Goal: Task Accomplishment & Management: Manage account settings

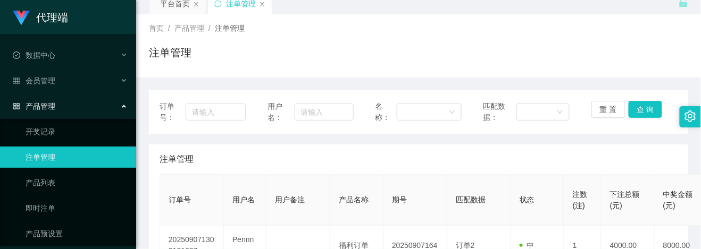
scroll to position [71, 0]
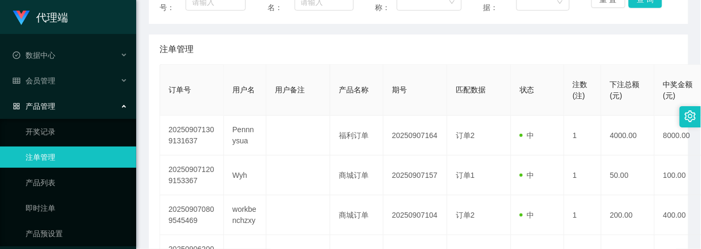
scroll to position [141, 0]
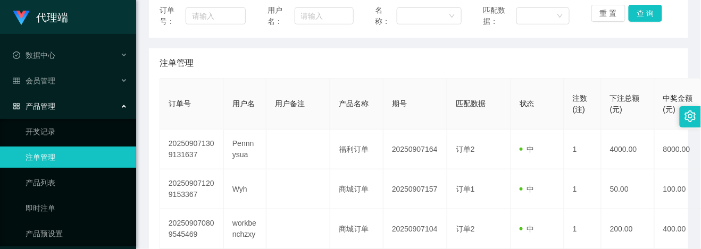
click at [43, 160] on link "注单管理" at bounding box center [77, 157] width 102 height 21
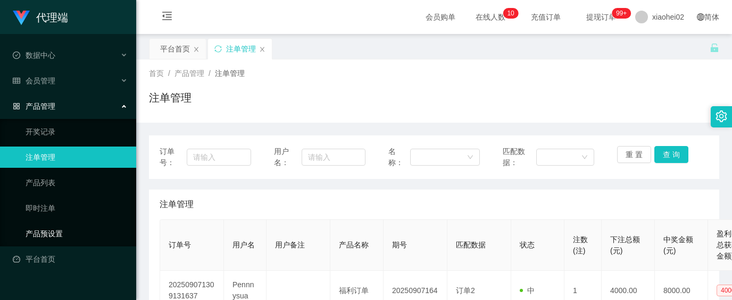
click at [34, 223] on link "产品预设置" at bounding box center [77, 233] width 102 height 21
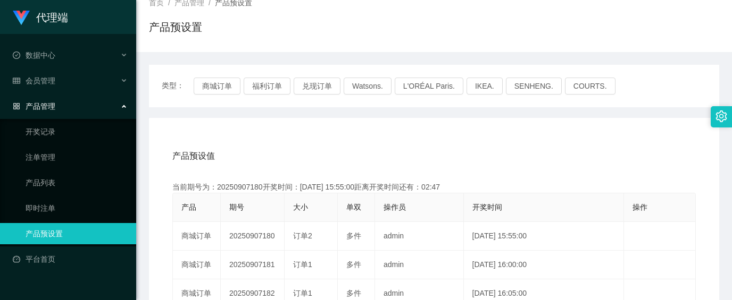
scroll to position [141, 0]
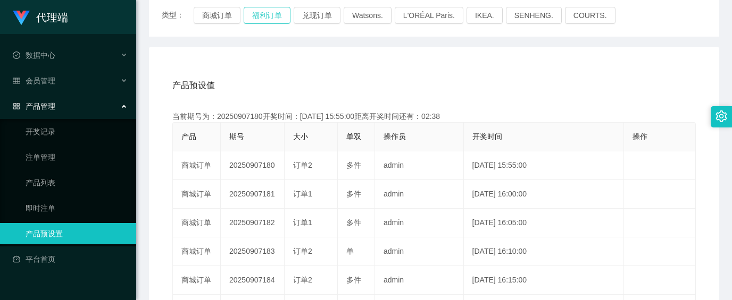
click at [272, 16] on button "福利订单" at bounding box center [267, 15] width 47 height 17
click at [45, 150] on link "注单管理" at bounding box center [77, 157] width 102 height 21
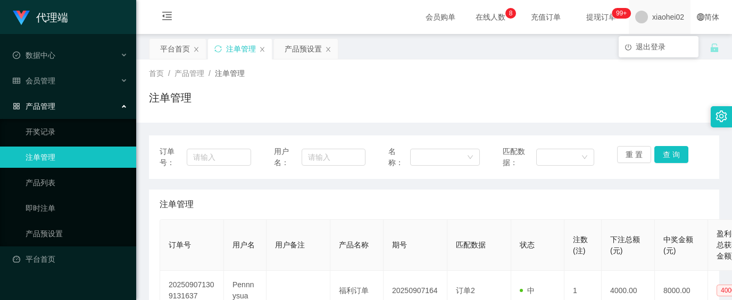
click at [652, 15] on span "xiaohei02" at bounding box center [668, 17] width 32 height 34
click at [664, 15] on span "xiaohei02" at bounding box center [668, 17] width 32 height 34
click at [668, 43] on li "退出登录" at bounding box center [658, 46] width 80 height 17
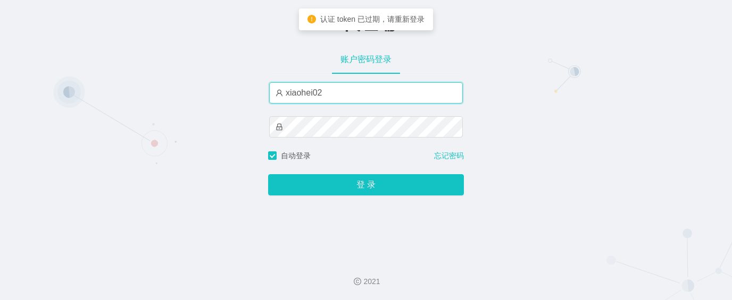
click at [365, 99] on input "xiaohei02" at bounding box center [366, 92] width 194 height 21
type input "xiaohei03"
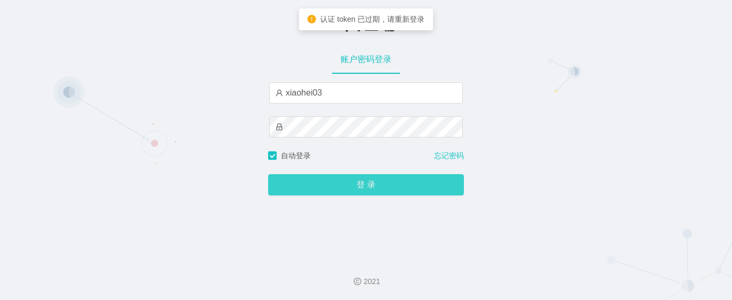
click at [360, 181] on button "登 录" at bounding box center [366, 184] width 196 height 21
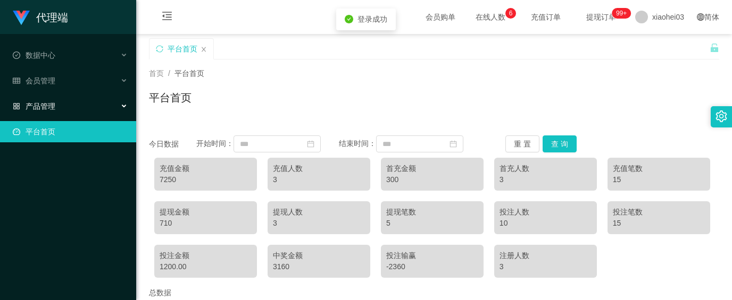
drag, startPoint x: 40, startPoint y: 100, endPoint x: 45, endPoint y: 105, distance: 6.0
click at [40, 102] on span "产品管理" at bounding box center [34, 106] width 43 height 9
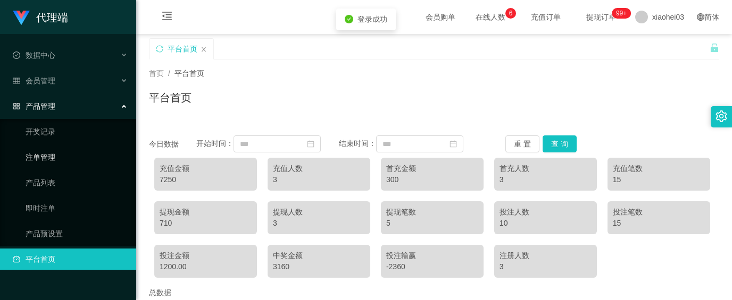
click at [54, 152] on link "注单管理" at bounding box center [77, 157] width 102 height 21
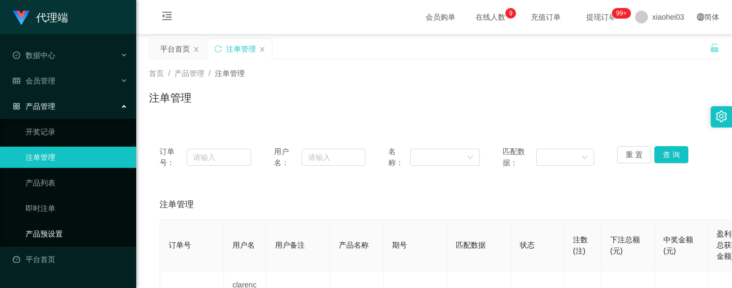
click at [48, 228] on link "产品预设置" at bounding box center [77, 233] width 102 height 21
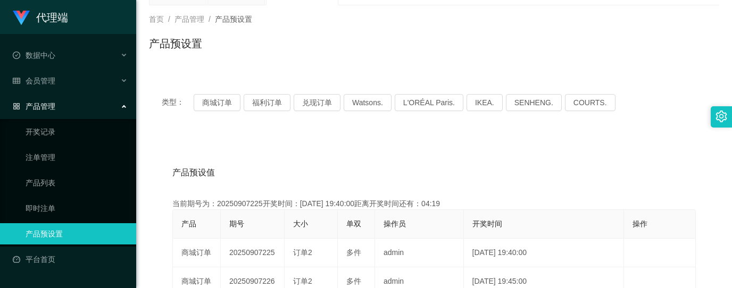
scroll to position [71, 0]
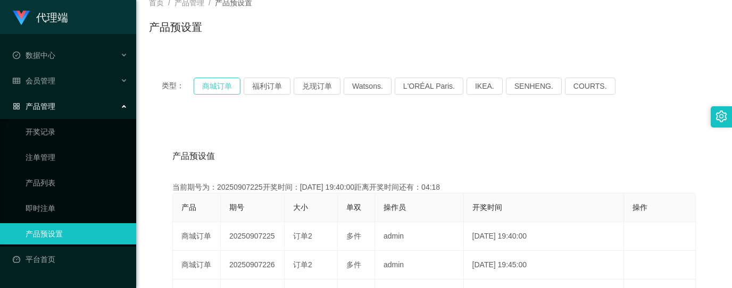
click at [224, 87] on button "商城订单" at bounding box center [217, 86] width 47 height 17
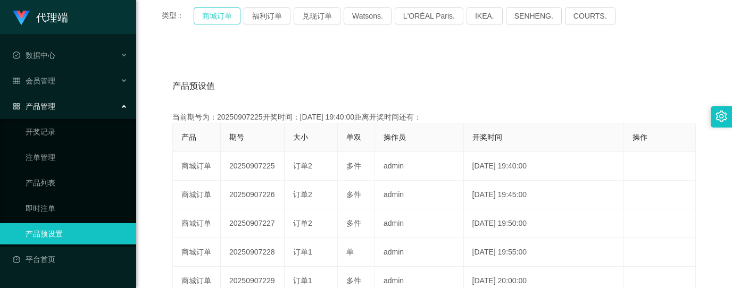
scroll to position [141, 0]
click at [47, 172] on link "产品列表" at bounding box center [77, 182] width 102 height 21
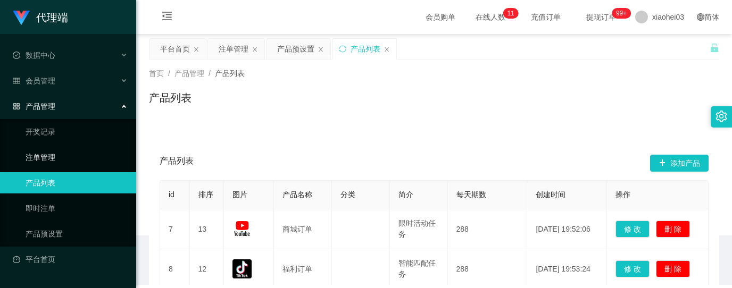
click at [47, 154] on link "注单管理" at bounding box center [77, 157] width 102 height 21
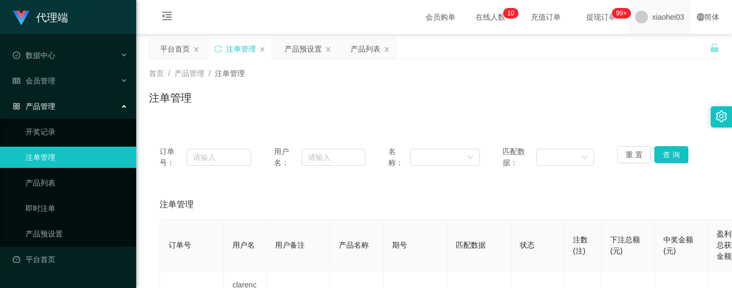
click at [655, 21] on span "xiaohei03" at bounding box center [668, 17] width 32 height 34
click at [658, 54] on li "退出登录" at bounding box center [658, 46] width 80 height 17
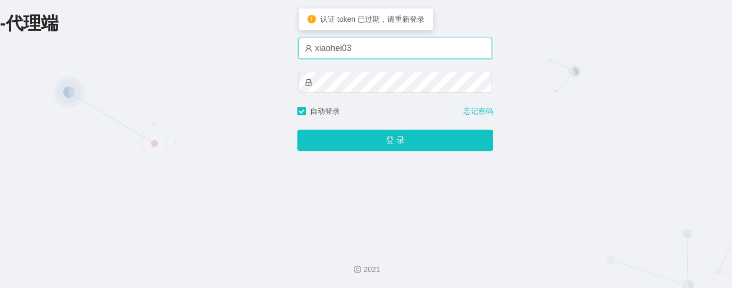
click at [452, 55] on input "xiaohei03" at bounding box center [395, 48] width 194 height 21
type input "xiaohei02"
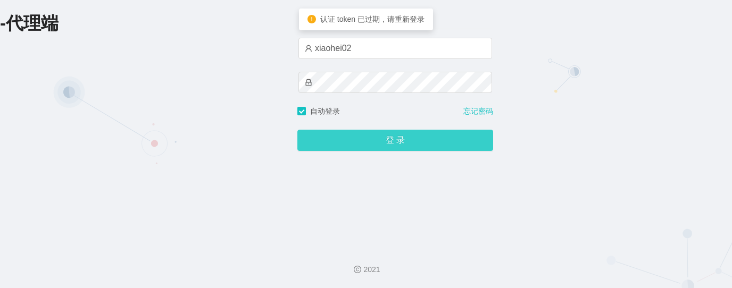
click at [411, 145] on button "登 录" at bounding box center [395, 140] width 196 height 21
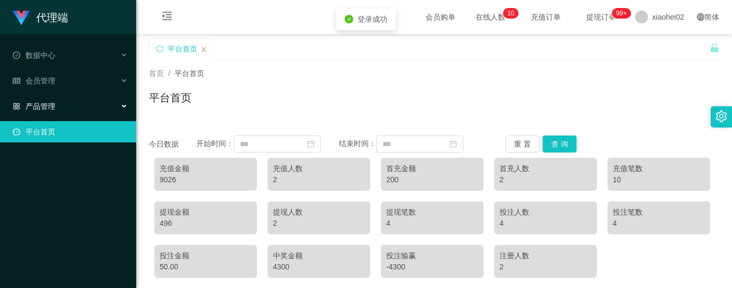
click at [54, 102] on span "产品管理" at bounding box center [34, 106] width 43 height 9
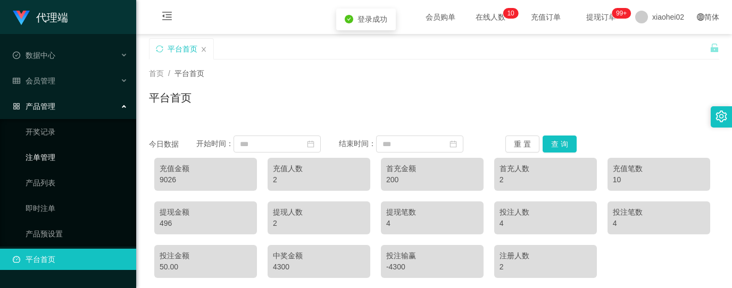
click at [52, 152] on link "注单管理" at bounding box center [77, 157] width 102 height 21
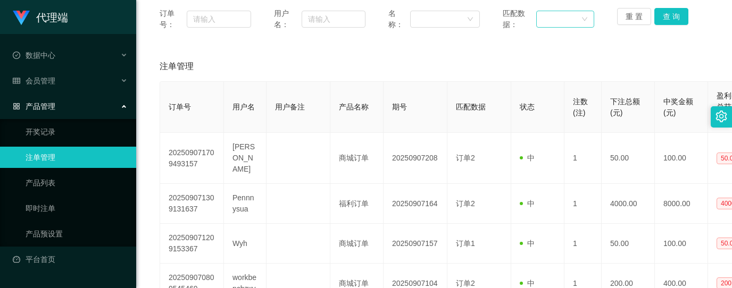
scroll to position [141, 0]
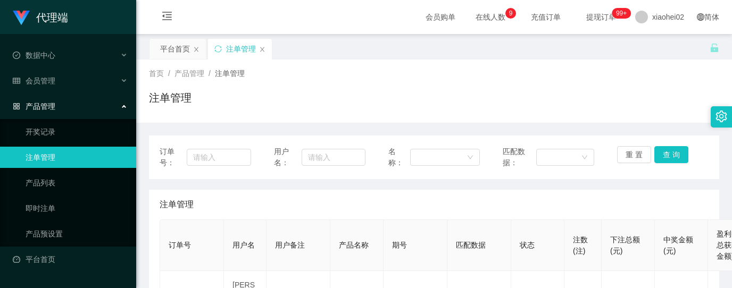
scroll to position [141, 0]
